Goal: Task Accomplishment & Management: Complete application form

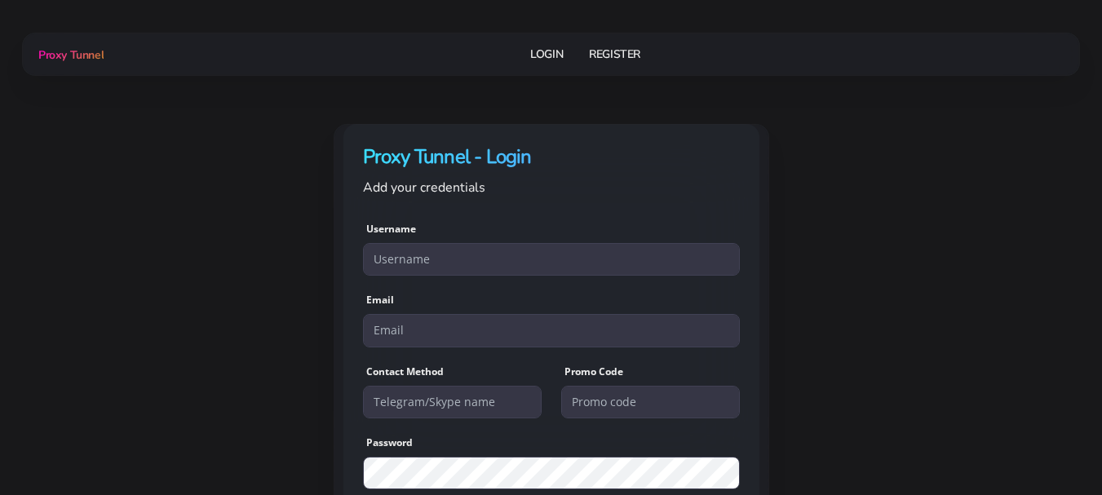
click at [1027, 58] on div "Login Register" at bounding box center [586, 54] width 964 height 30
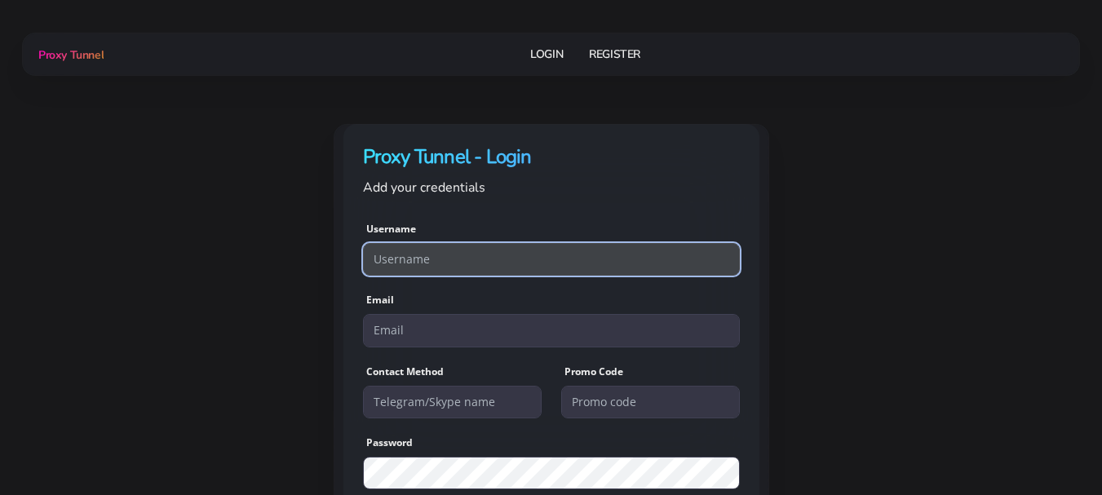
click at [437, 259] on input "text" at bounding box center [551, 259] width 377 height 33
type input "hostinger0065"
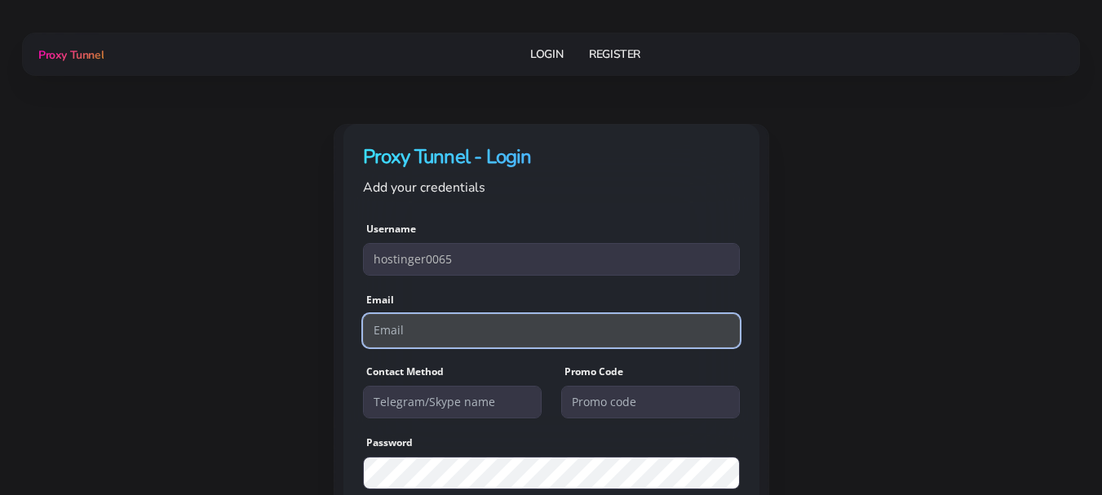
click at [441, 330] on input "email" at bounding box center [551, 330] width 377 height 33
type input "[EMAIL_ADDRESS][DOMAIN_NAME]"
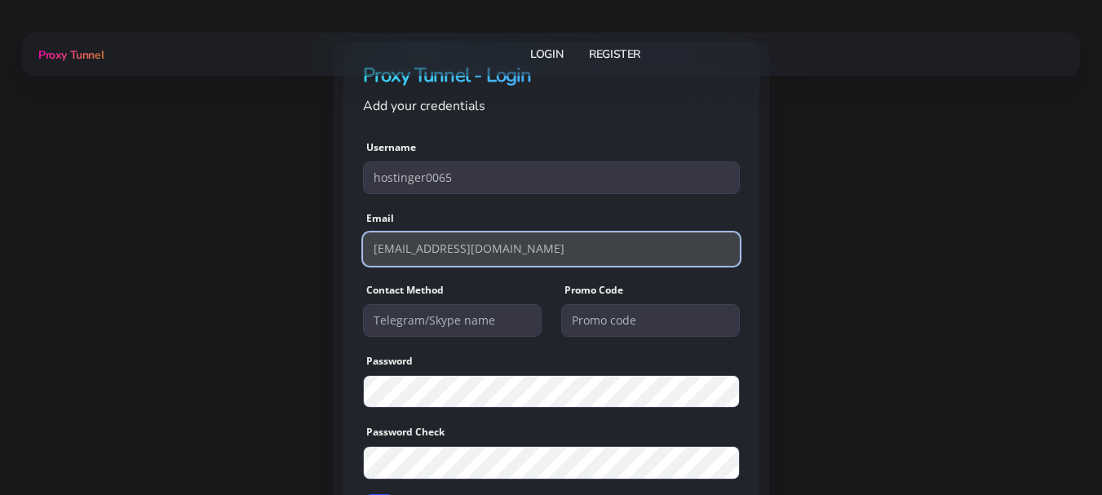
scroll to position [163, 0]
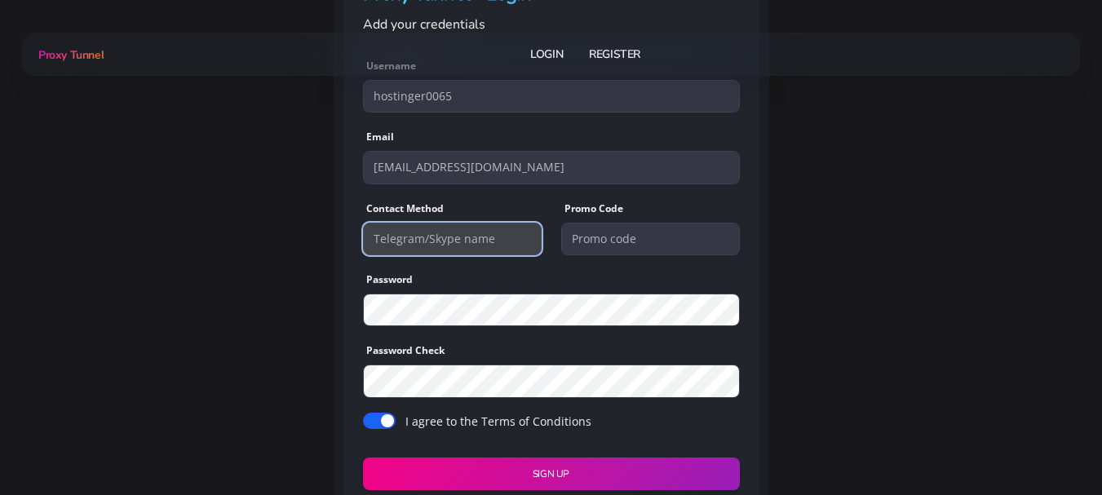
click at [428, 246] on input "text" at bounding box center [452, 239] width 179 height 33
click at [429, 246] on input "text" at bounding box center [452, 239] width 179 height 33
type input "@tomson001"
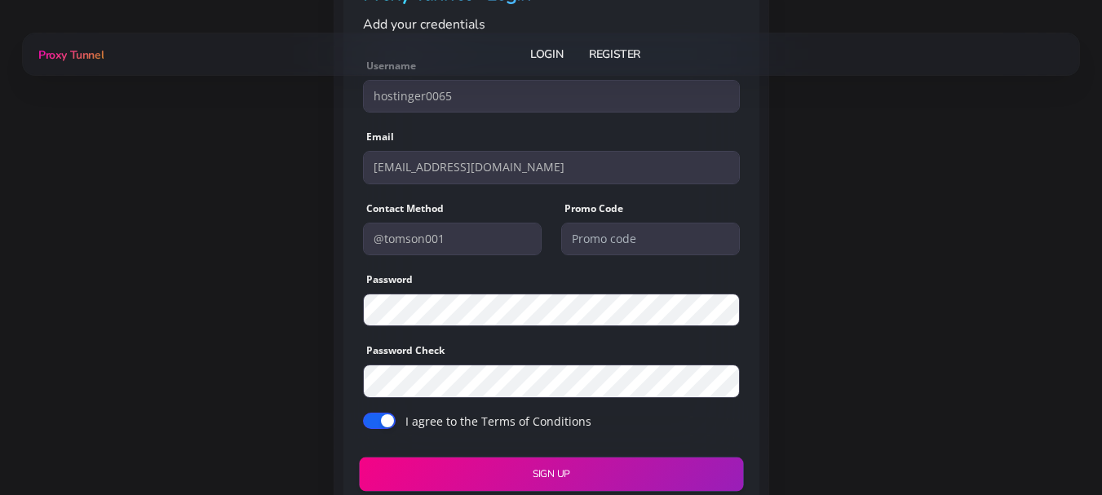
drag, startPoint x: 561, startPoint y: 469, endPoint x: 569, endPoint y: 468, distance: 8.3
click at [562, 469] on button "Sign UP" at bounding box center [551, 474] width 384 height 34
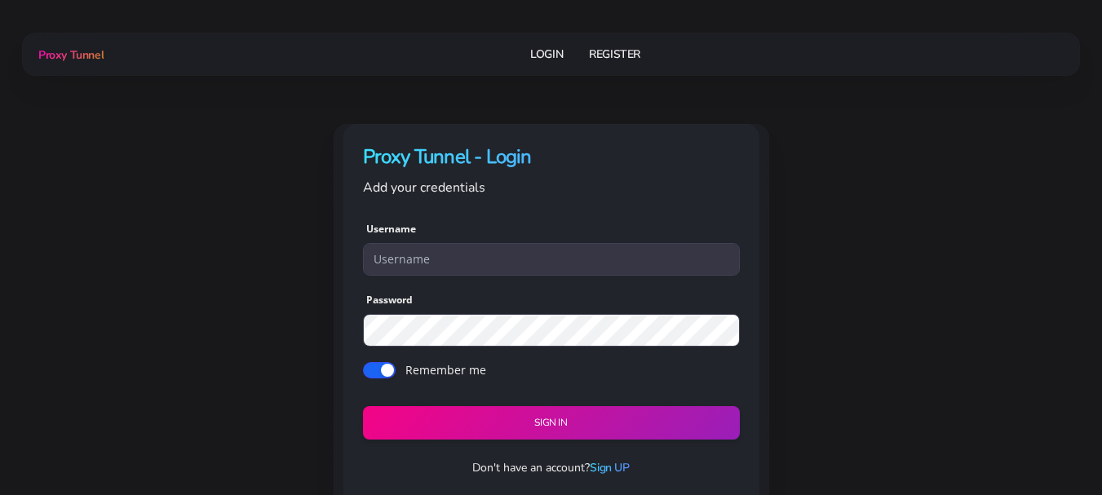
scroll to position [20, 0]
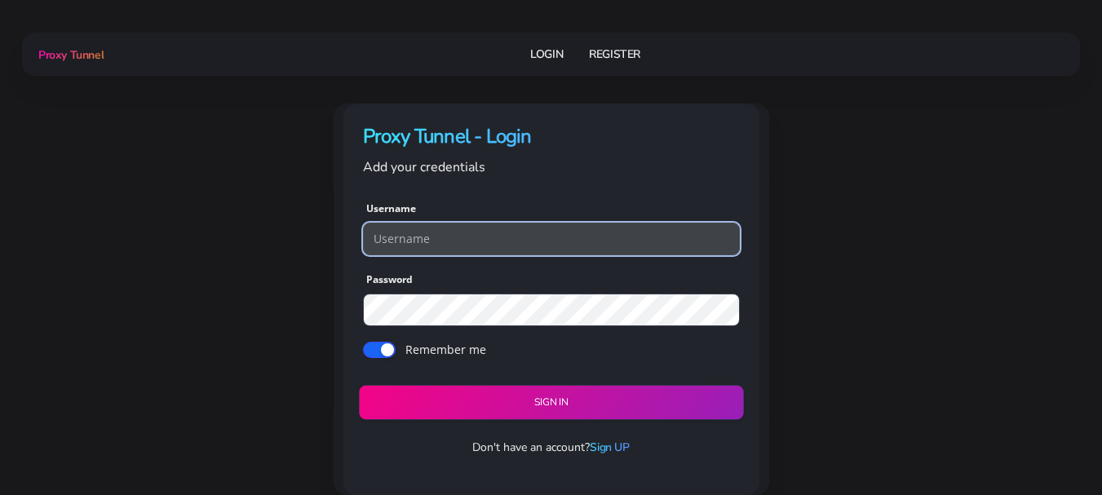
type input "hostinger0065"
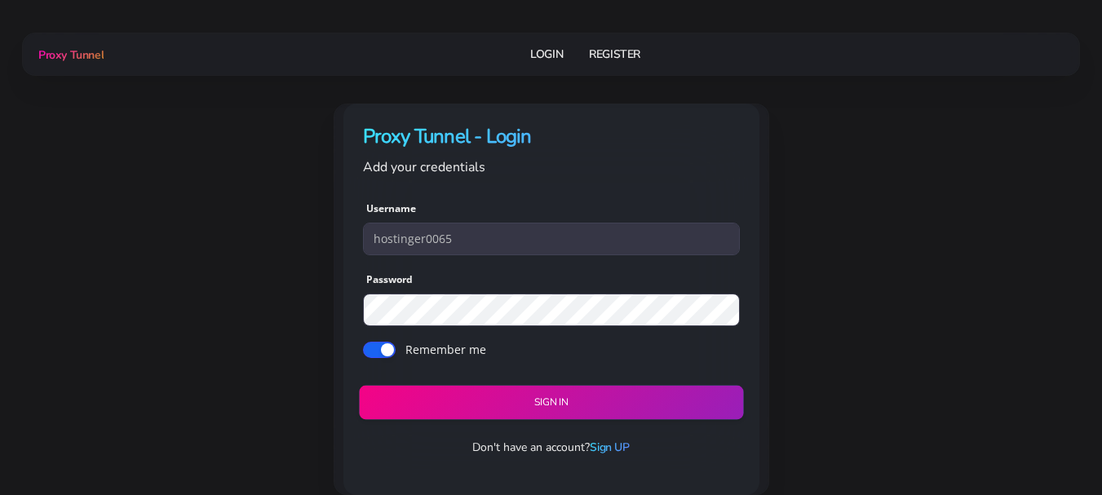
click at [600, 403] on button "Sign in" at bounding box center [551, 403] width 384 height 34
